Goal: Navigation & Orientation: Find specific page/section

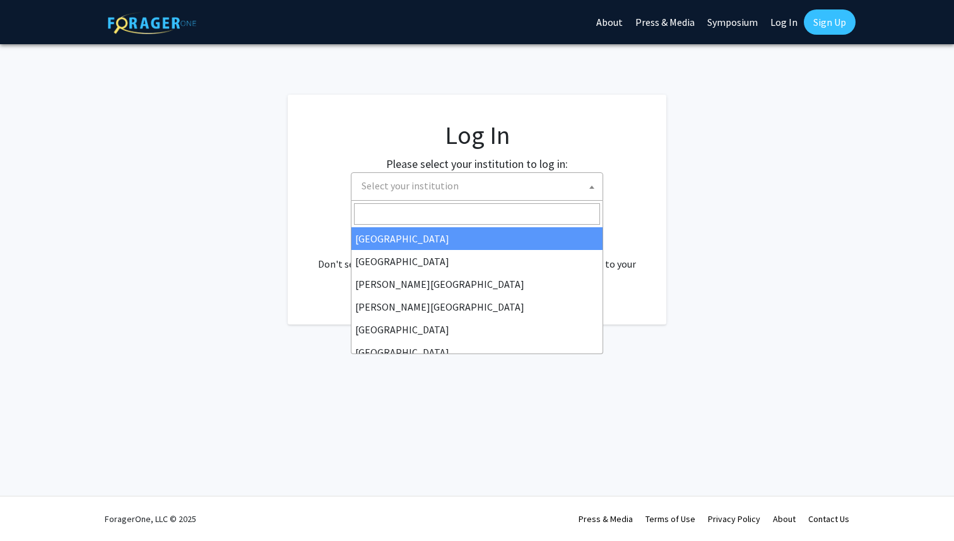
click at [468, 189] on span "Select your institution" at bounding box center [480, 186] width 246 height 26
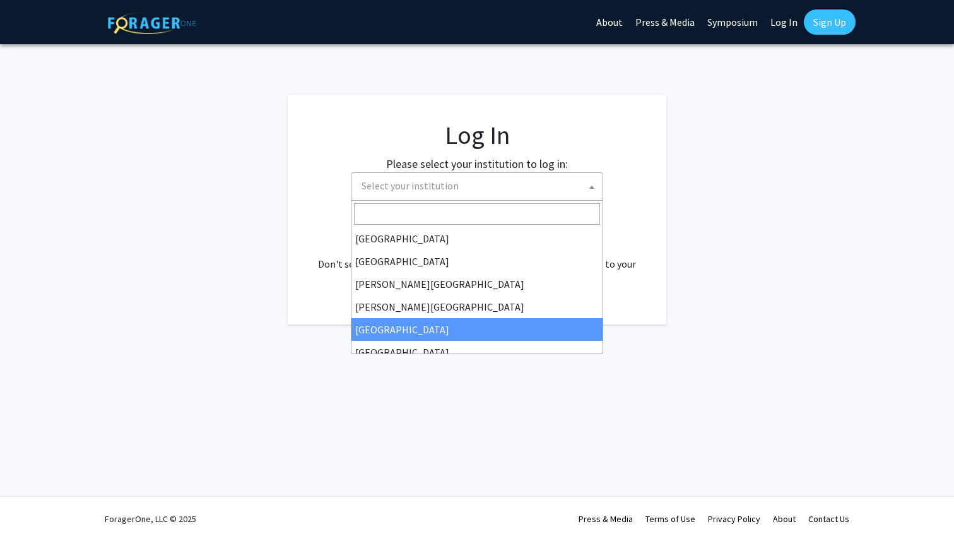
select select "6"
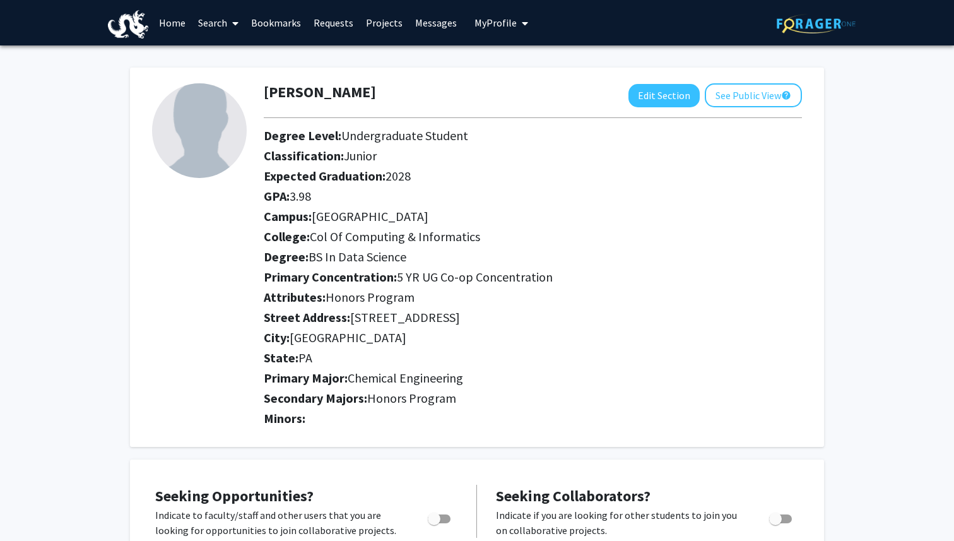
click at [406, 383] on span "Chemical Engineering" at bounding box center [405, 378] width 115 height 16
drag, startPoint x: 351, startPoint y: 377, endPoint x: 458, endPoint y: 377, distance: 106.7
click at [458, 374] on span "Chemical Engineering" at bounding box center [405, 378] width 115 height 16
click at [530, 307] on div "Attributes: Honors Program" at bounding box center [532, 300] width 557 height 20
click at [235, 26] on icon at bounding box center [235, 23] width 6 height 10
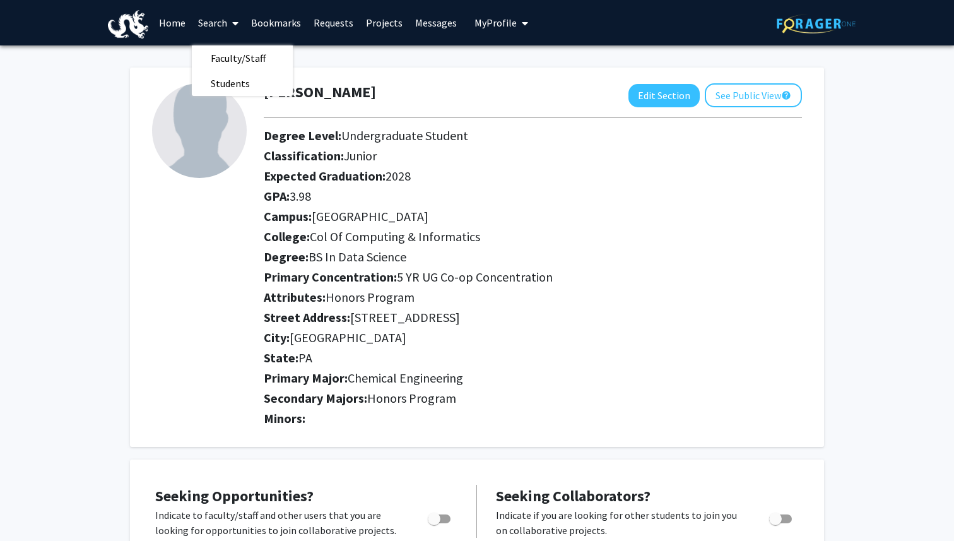
click at [386, 21] on link "Projects" at bounding box center [384, 23] width 49 height 44
